Goal: Information Seeking & Learning: Learn about a topic

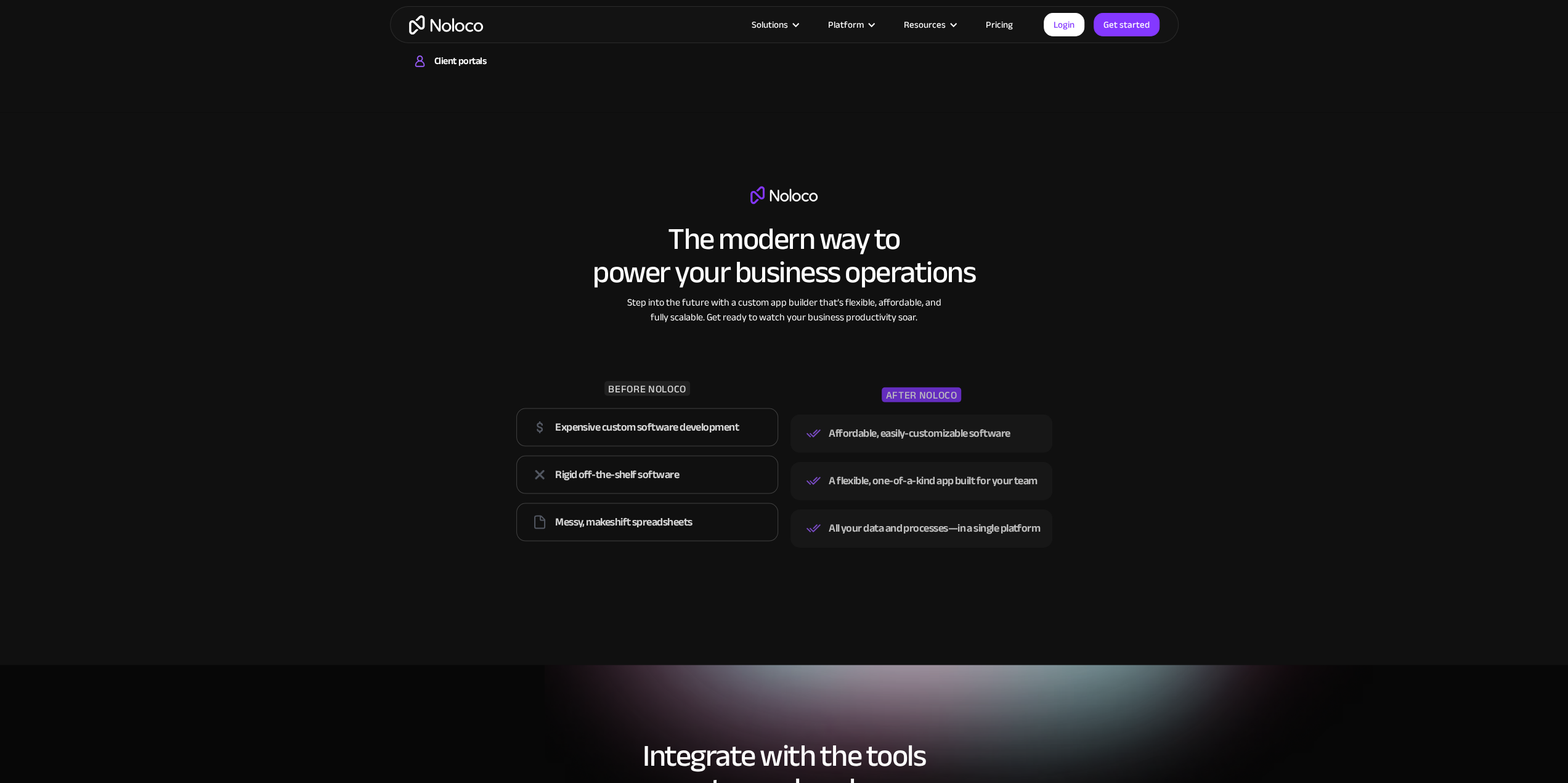
scroll to position [2219, 0]
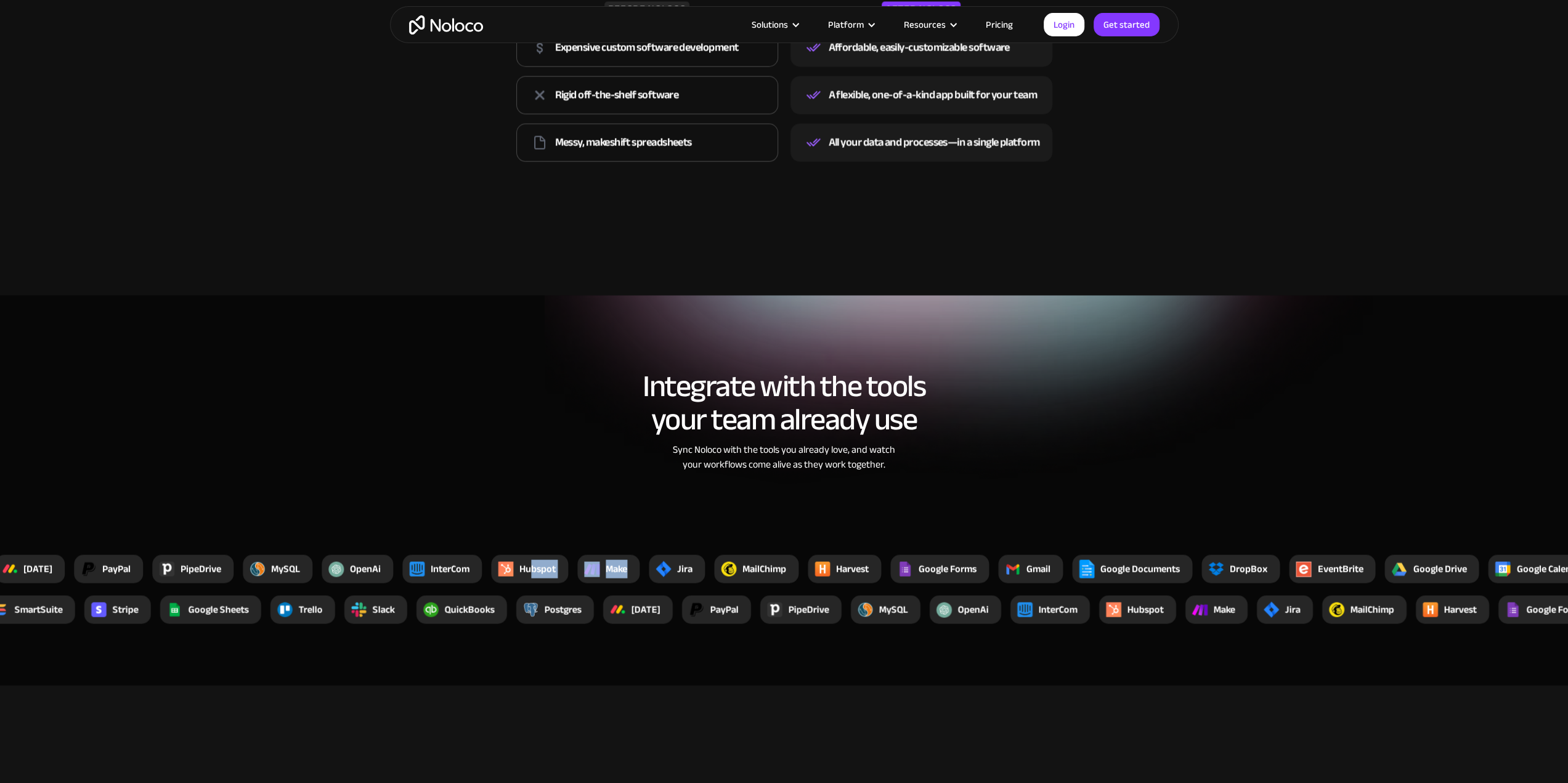
click at [647, 568] on div "Xano YouTube Zapier Zendesk Xero Vimeo SmartSuite Stripe Google Sheets [PERSON_…" at bounding box center [760, 568] width 3696 height 28
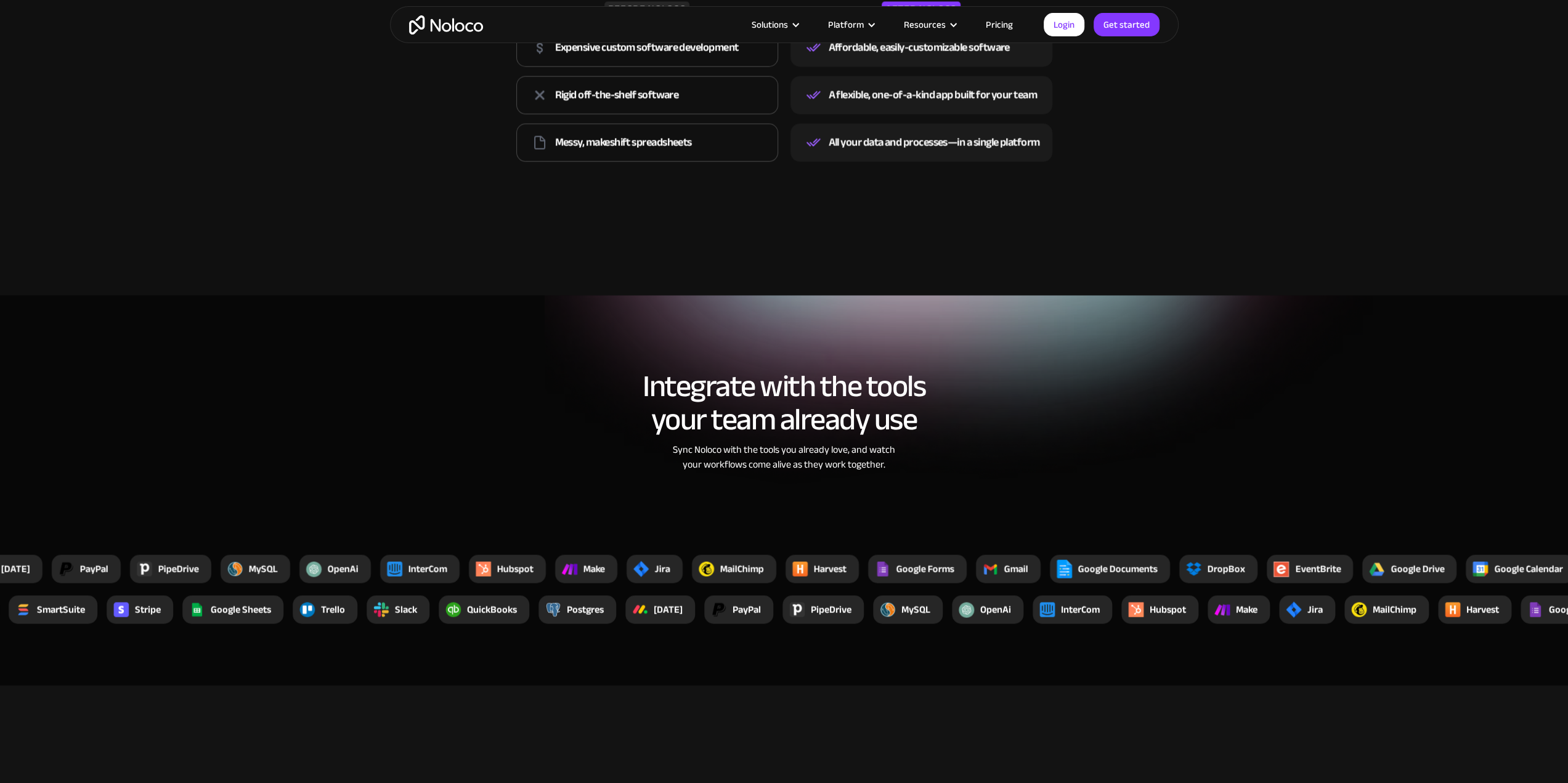
click at [645, 543] on section "Integrate with the tools your team already use Sync Noloco with the tools you a…" at bounding box center [784, 490] width 1568 height 390
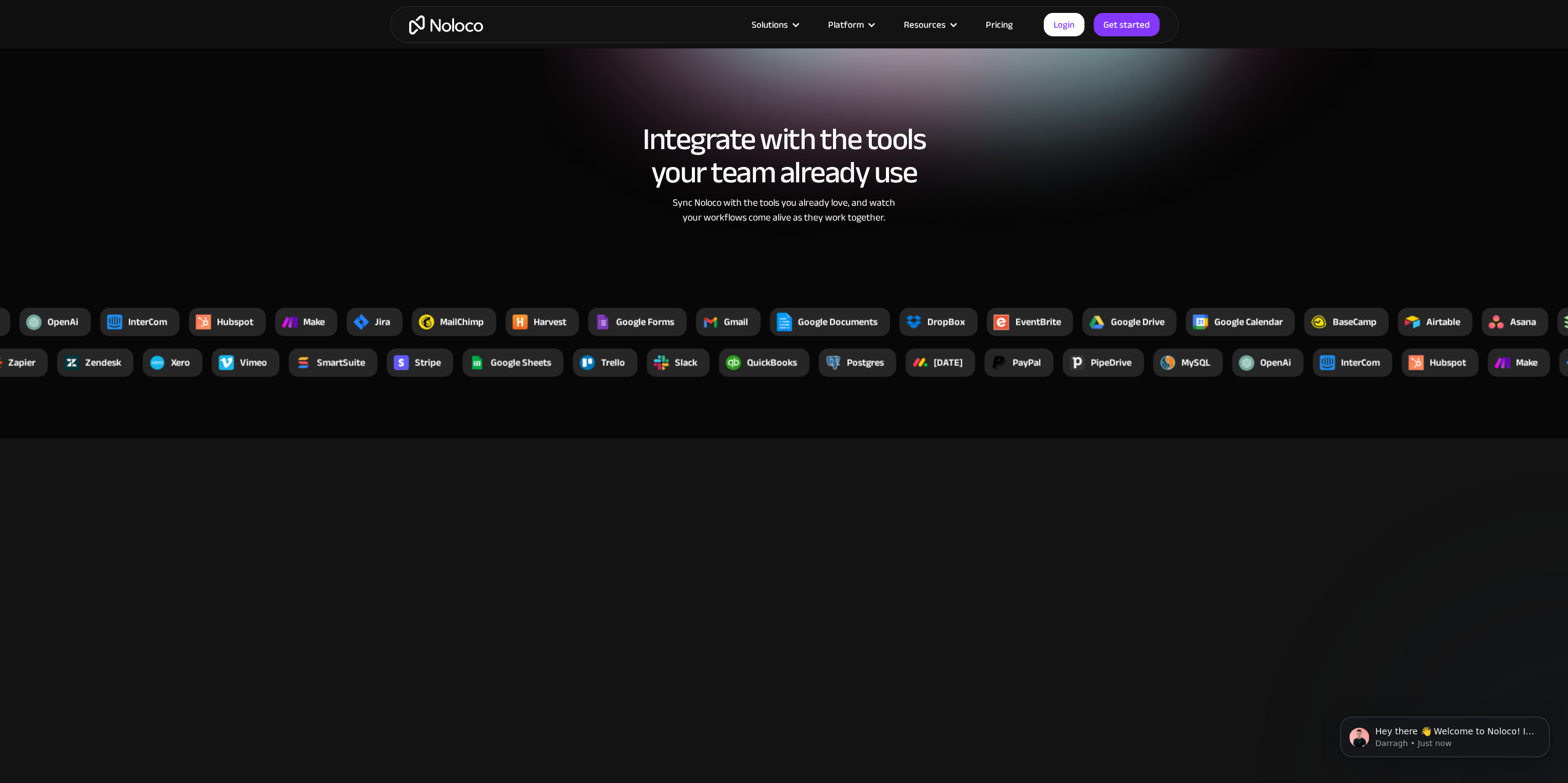
scroll to position [0, 0]
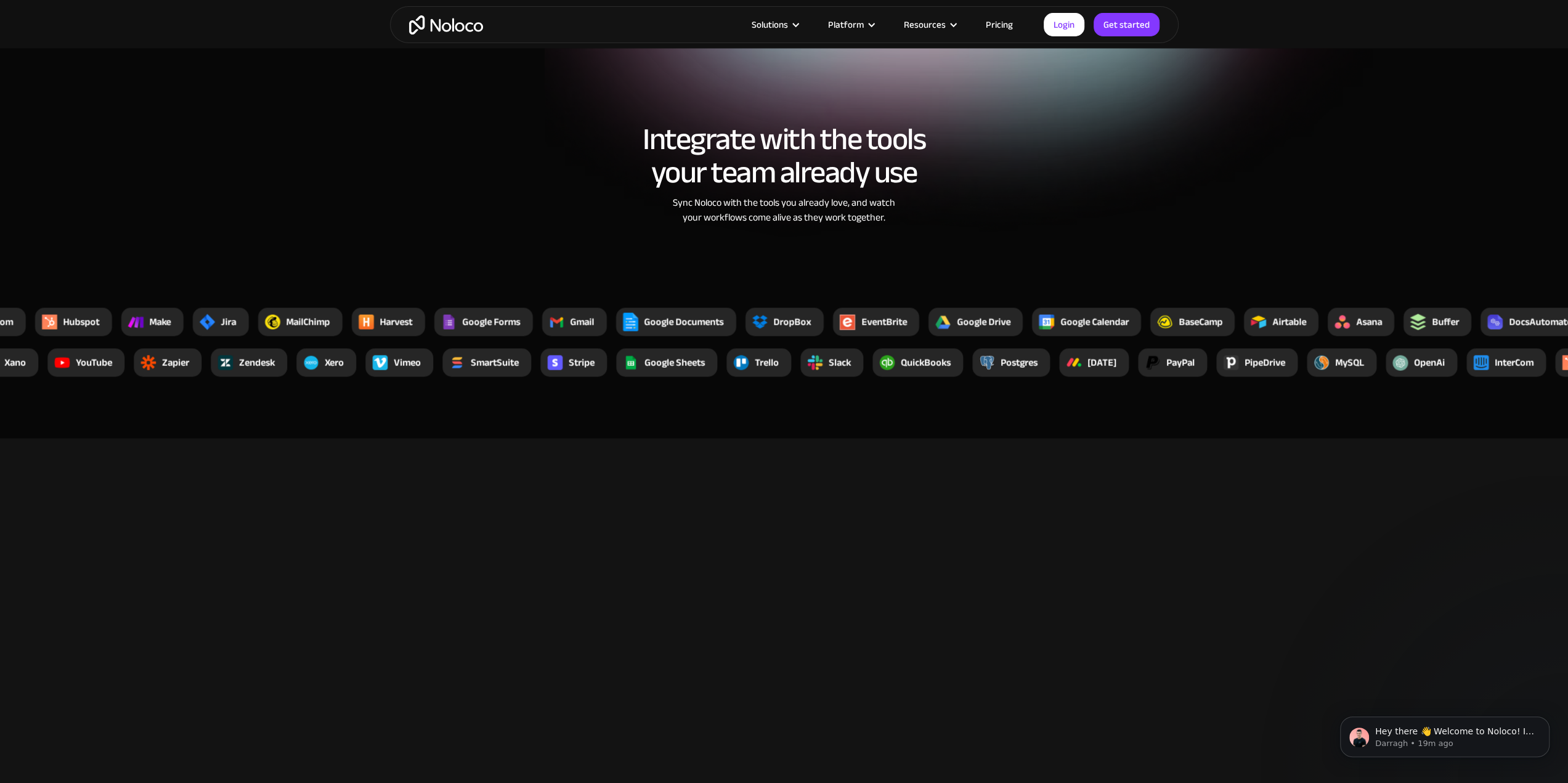
click at [1000, 23] on link "Pricing" at bounding box center [999, 25] width 58 height 16
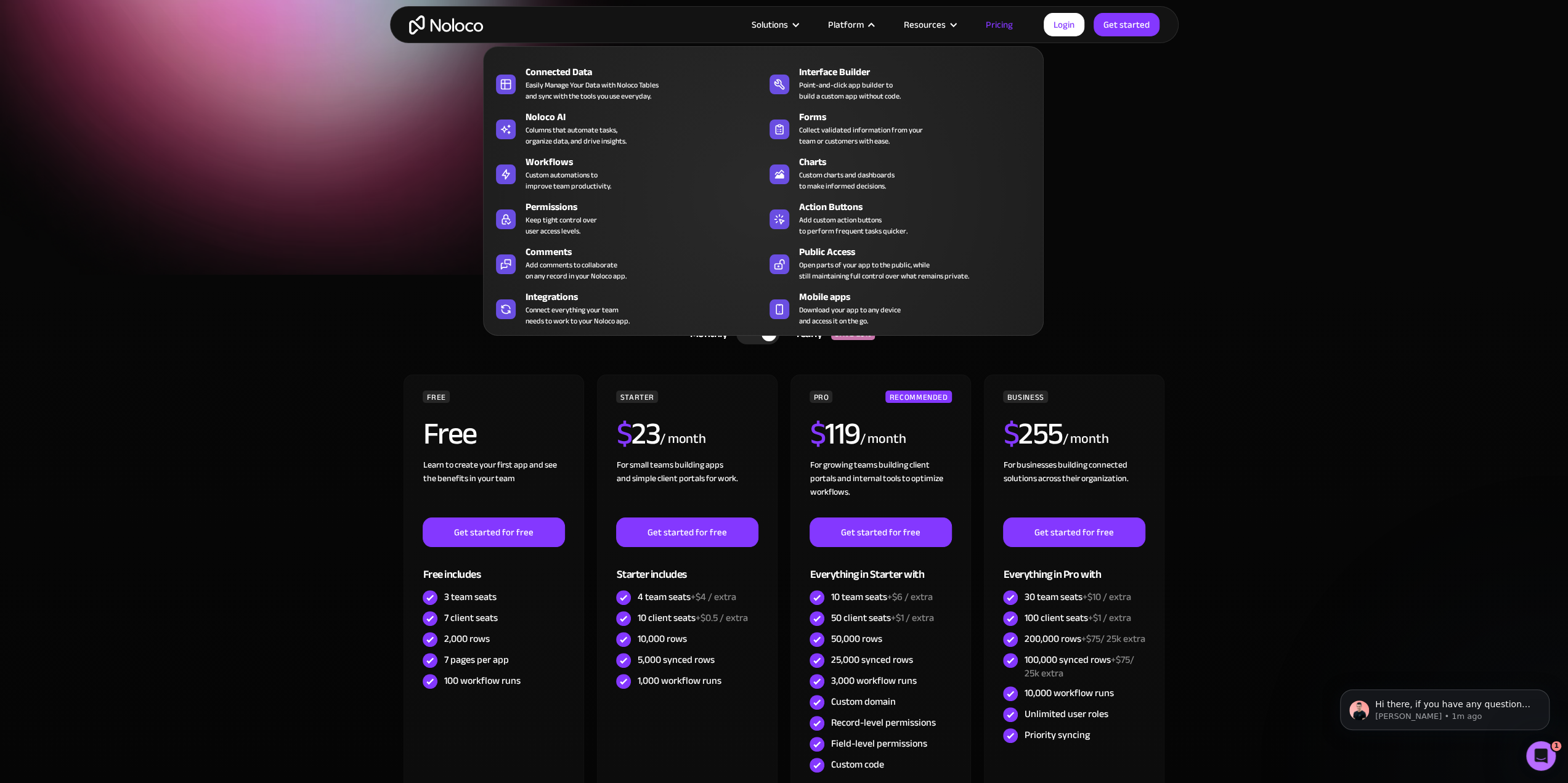
scroll to position [62, 0]
